Goal: Information Seeking & Learning: Check status

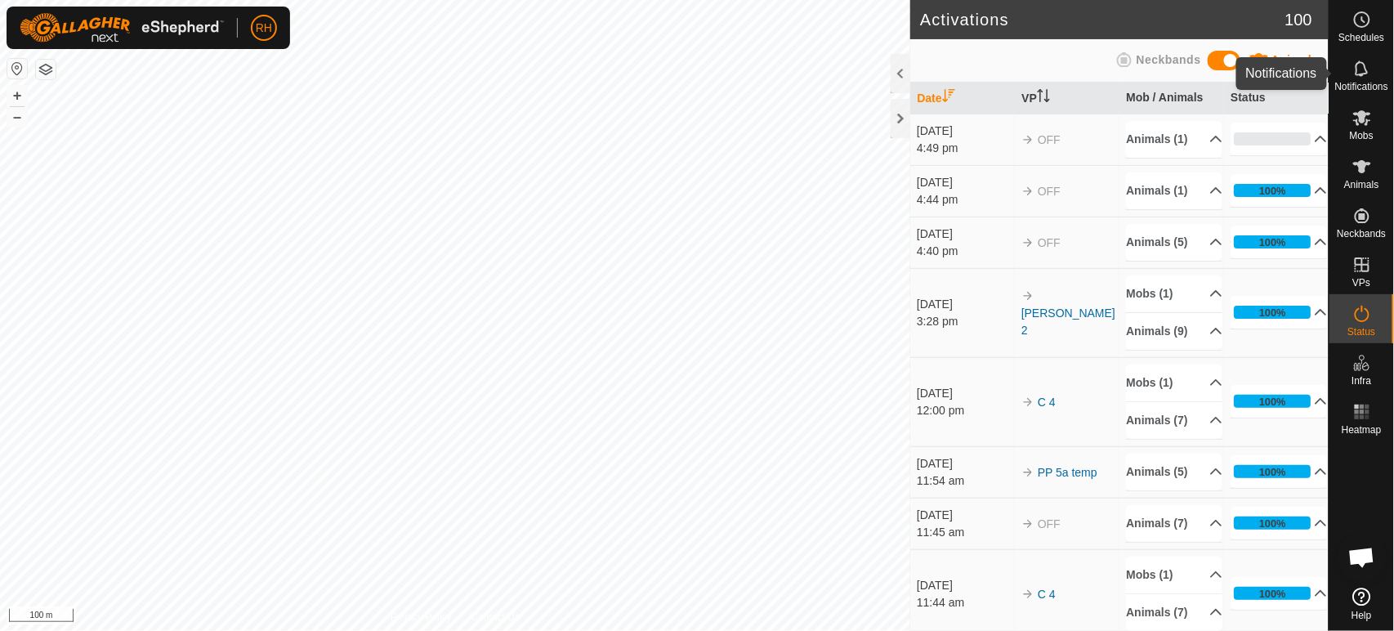
drag, startPoint x: 1357, startPoint y: 61, endPoint x: 1339, endPoint y: 65, distance: 19.2
click at [1355, 62] on icon at bounding box center [1363, 69] width 20 height 20
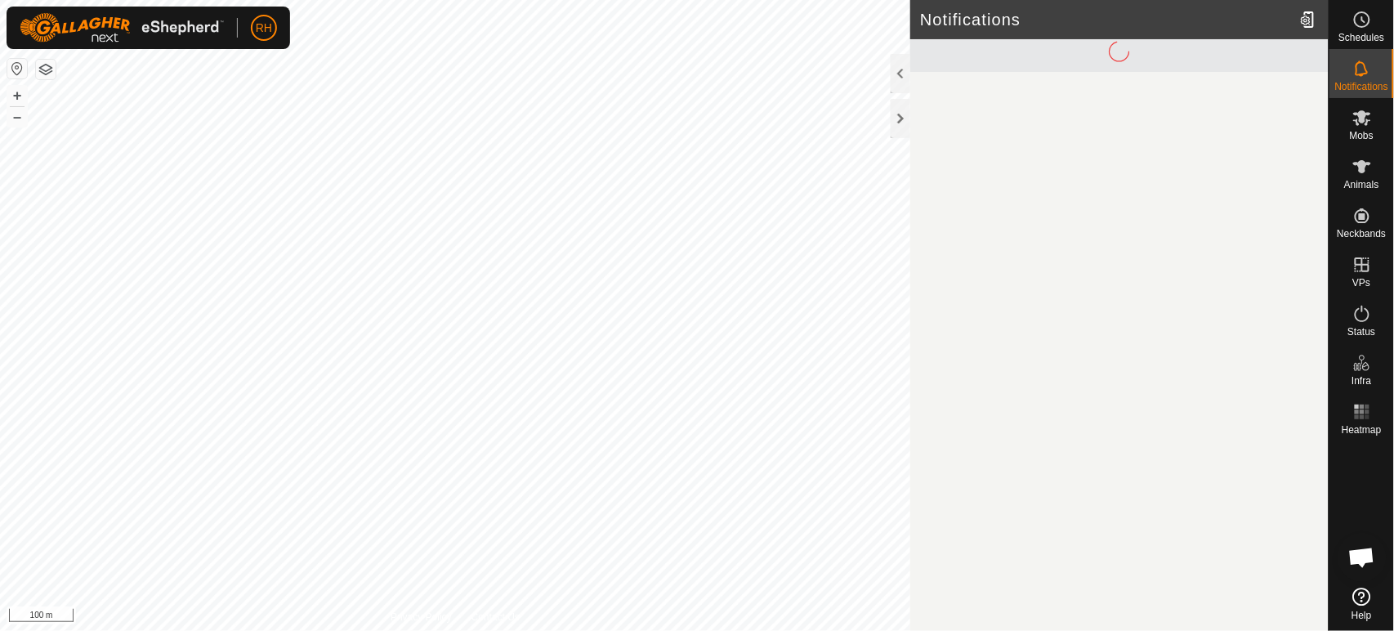
scroll to position [4072, 0]
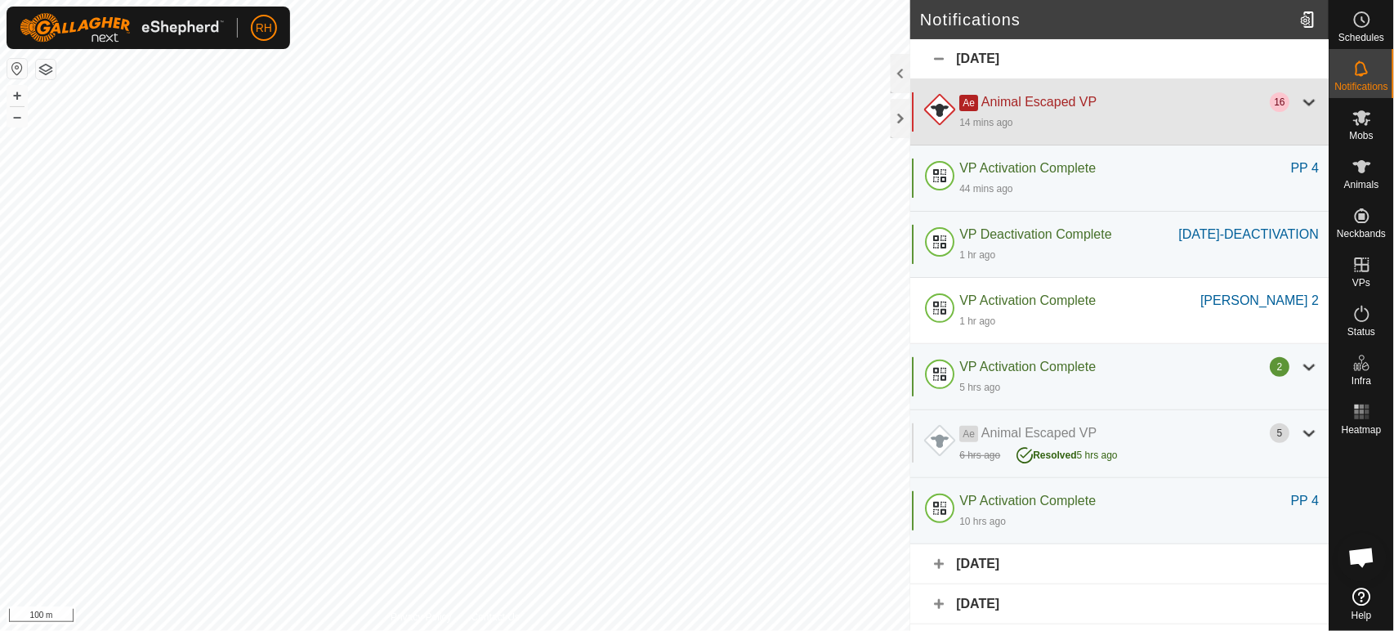
click at [1038, 110] on div "Ae Animal Escaped VP" at bounding box center [1114, 102] width 311 height 20
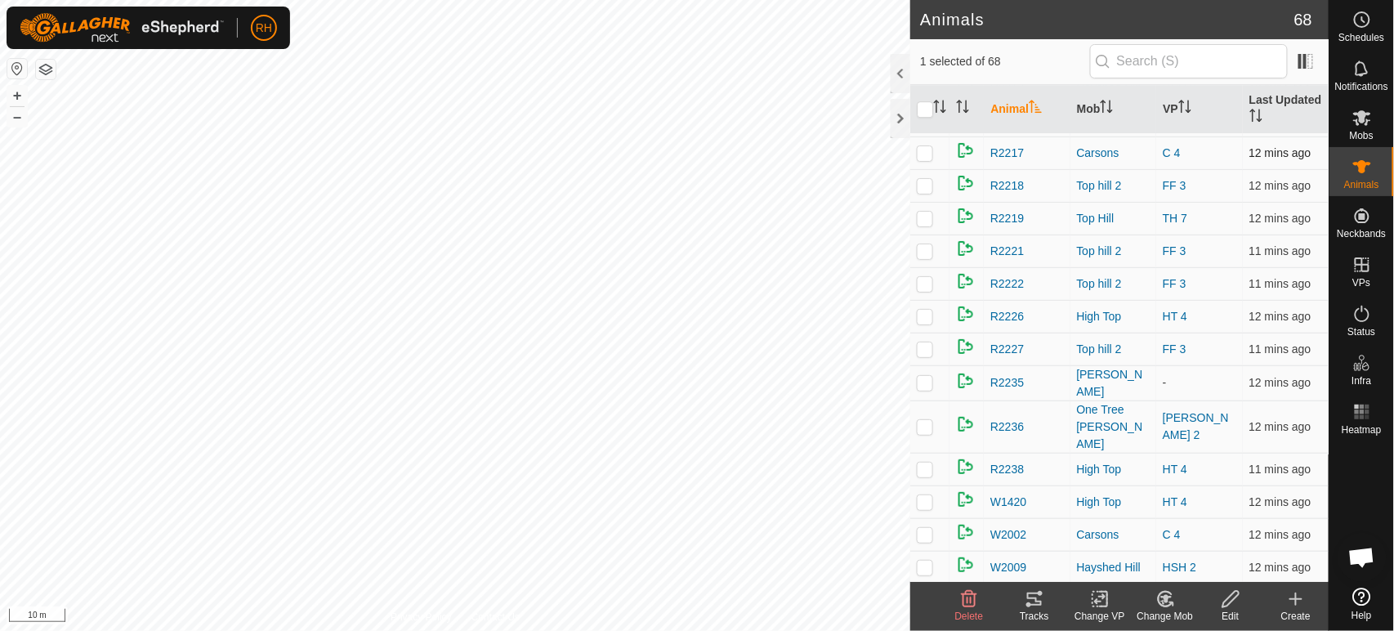
scroll to position [1809, 0]
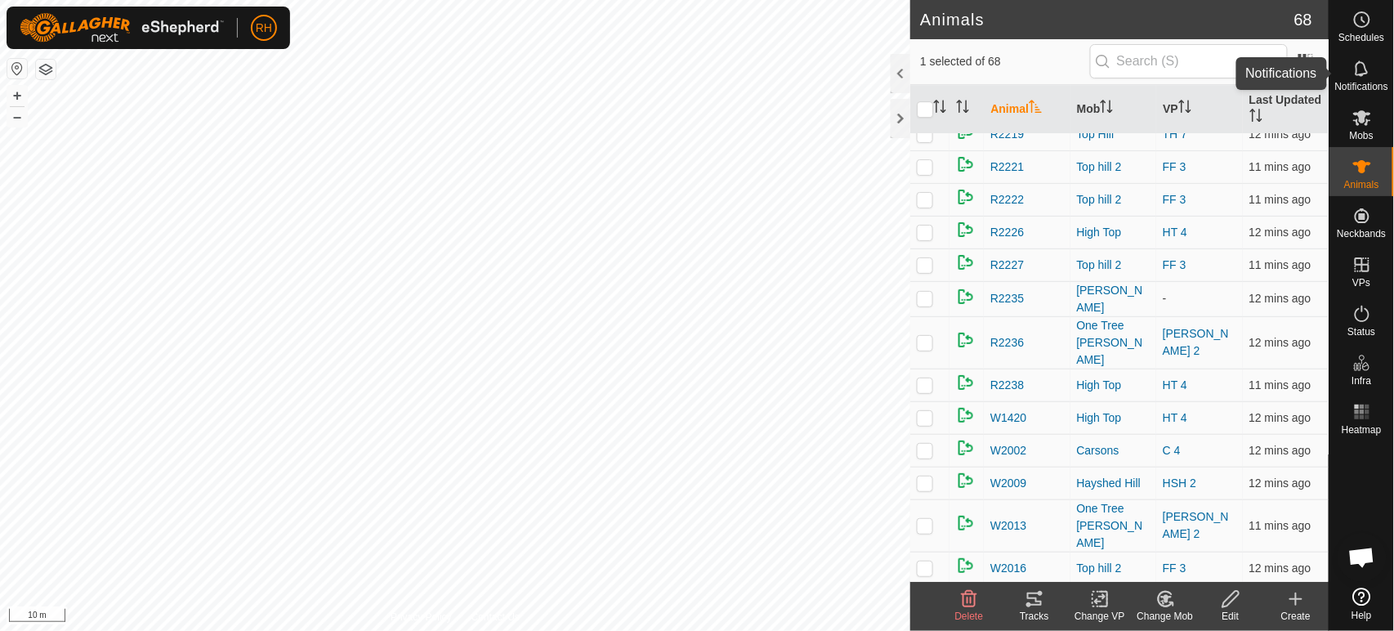
click at [1368, 79] on es-notification-svg-icon at bounding box center [1362, 69] width 29 height 26
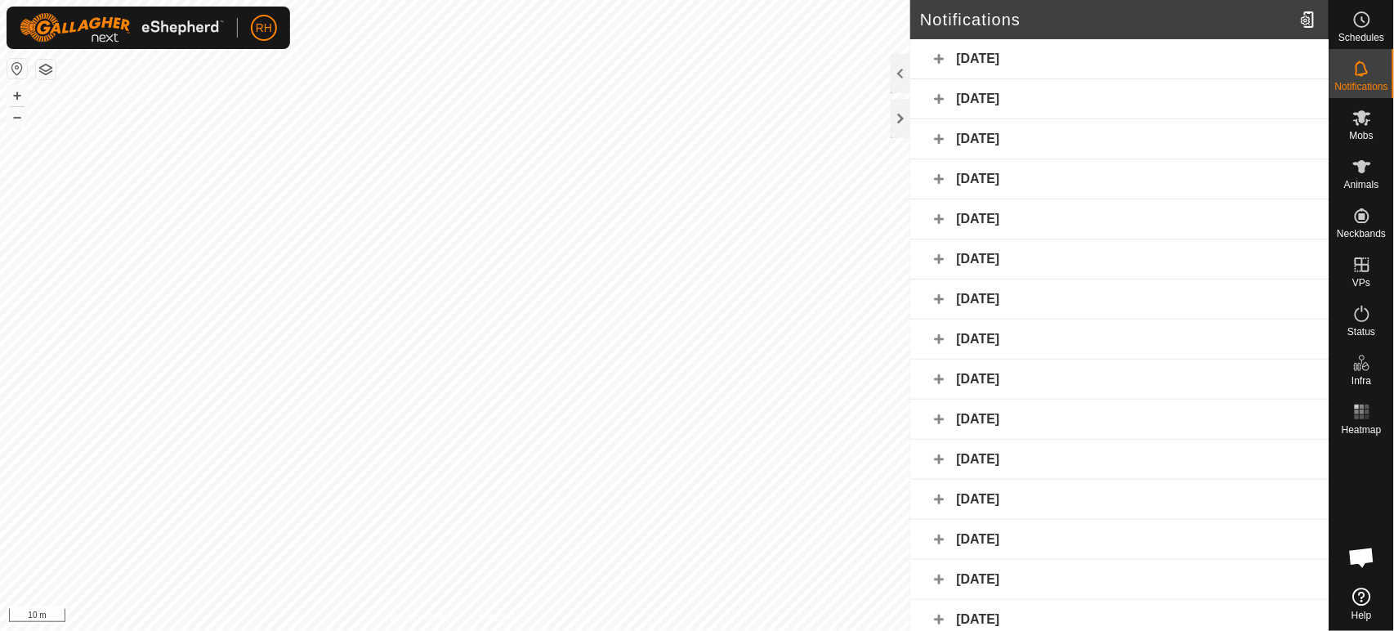
click at [999, 58] on div "[DATE]" at bounding box center [1119, 59] width 418 height 40
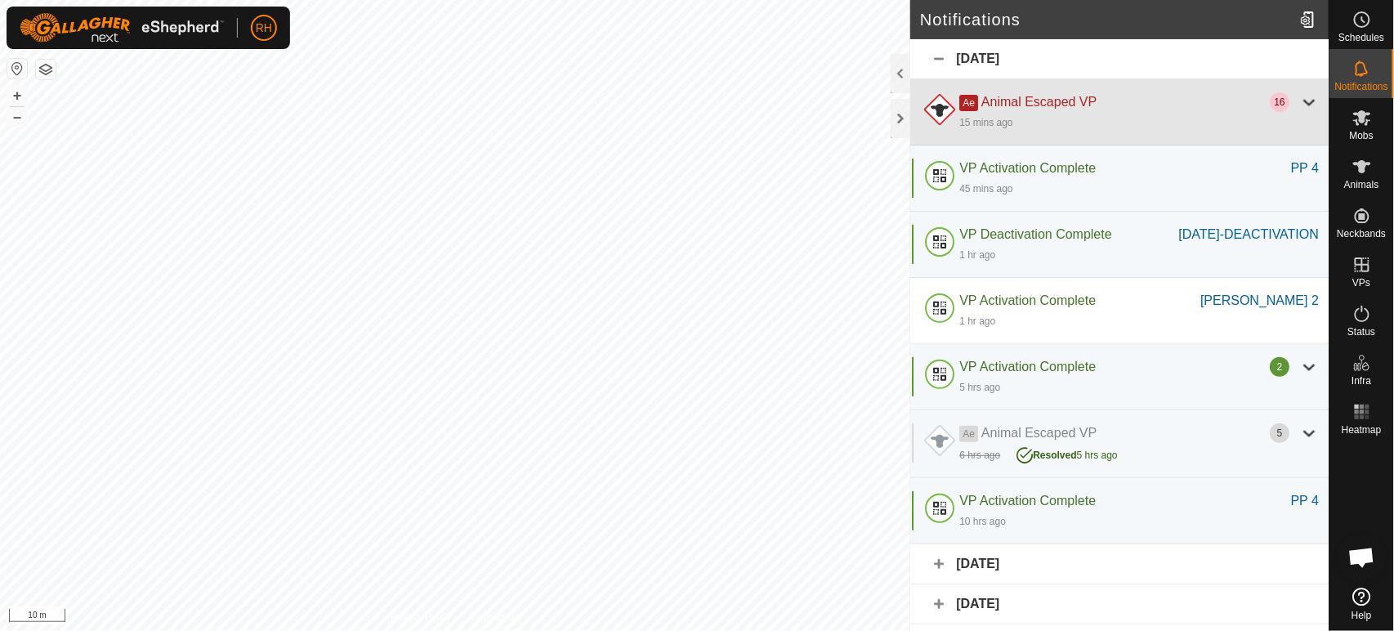
click at [1270, 98] on div "16" at bounding box center [1280, 102] width 20 height 20
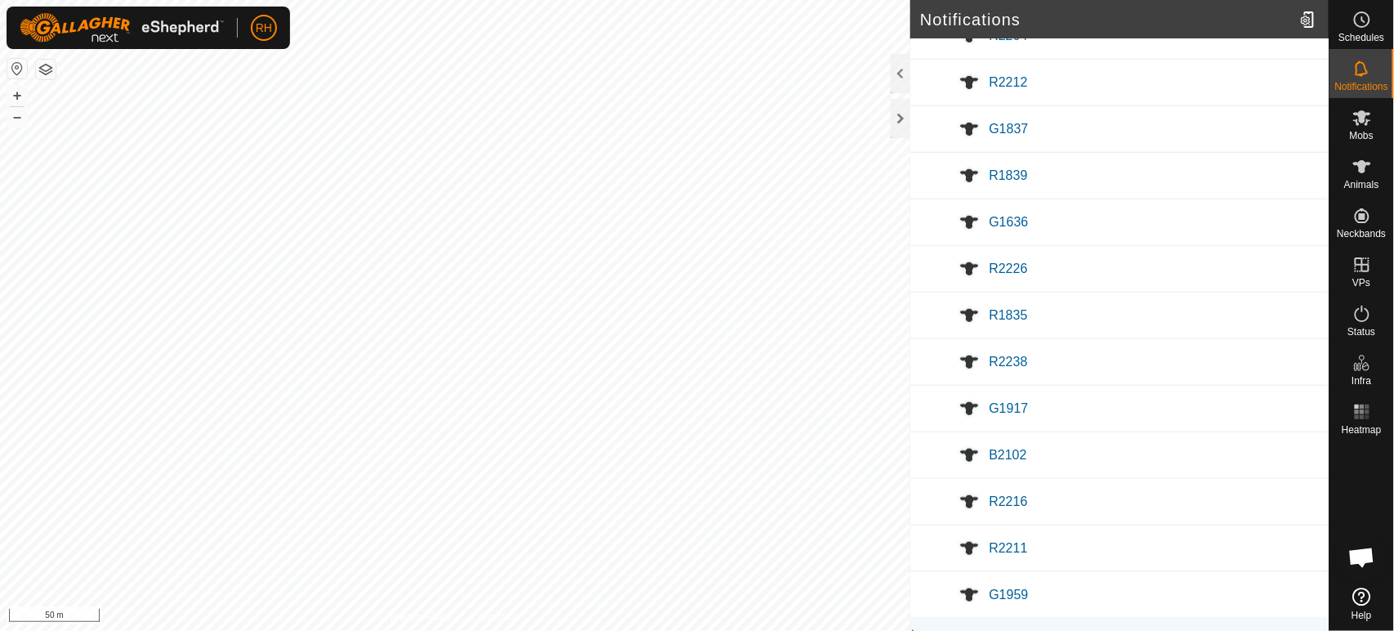
scroll to position [363, 0]
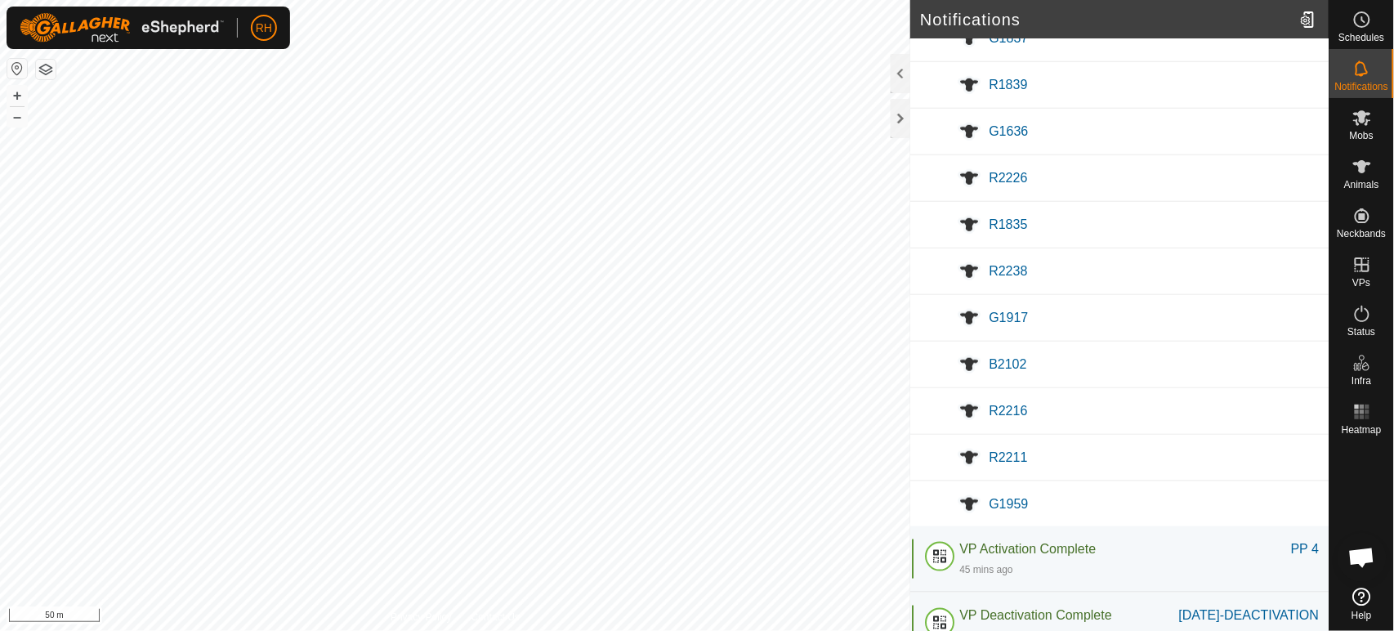
click at [974, 460] on div at bounding box center [969, 457] width 39 height 39
click at [1366, 76] on icon at bounding box center [1363, 69] width 20 height 20
click at [1362, 68] on icon at bounding box center [1363, 69] width 20 height 20
